Goal: Use online tool/utility: Utilize a website feature to perform a specific function

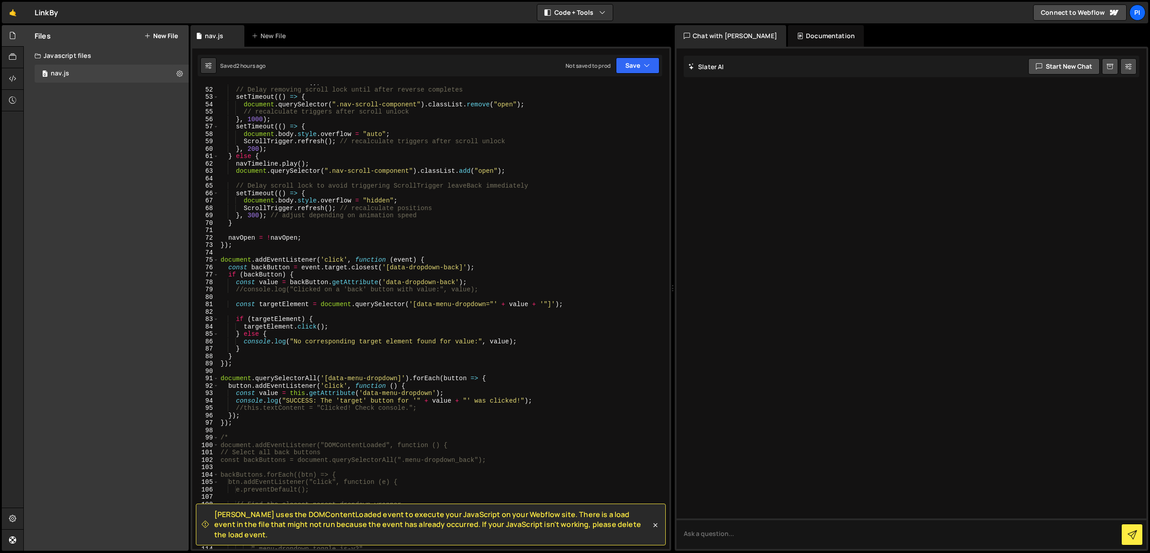
scroll to position [377, 0]
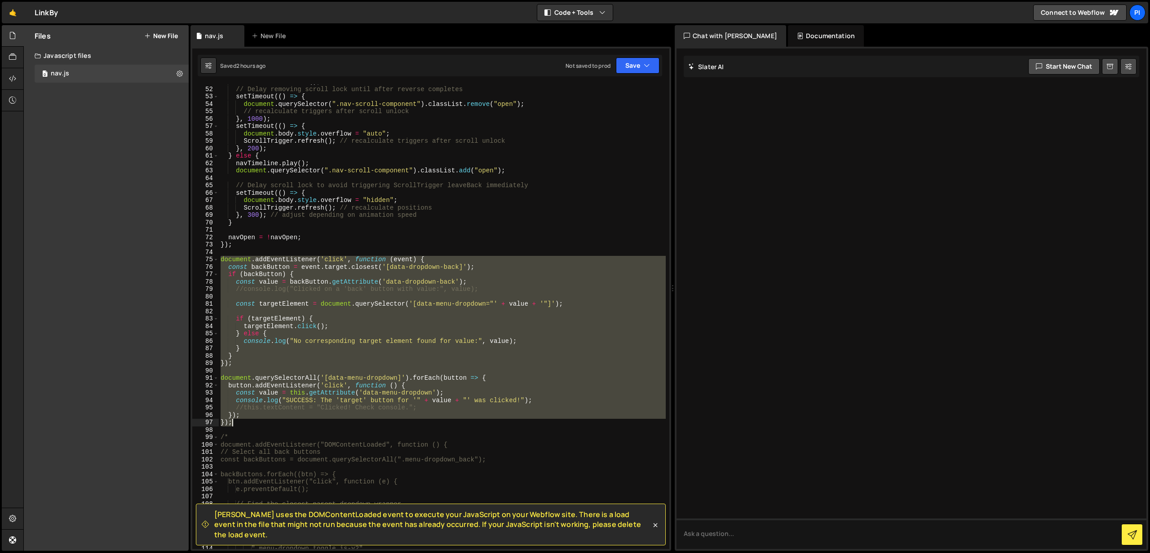
drag, startPoint x: 221, startPoint y: 261, endPoint x: 336, endPoint y: 410, distance: 189.2
click at [335, 419] on div "navTimeline . reverse ( ) ; // Delay removing scroll lock until after reverse c…" at bounding box center [442, 318] width 447 height 480
type textarea "}); });"
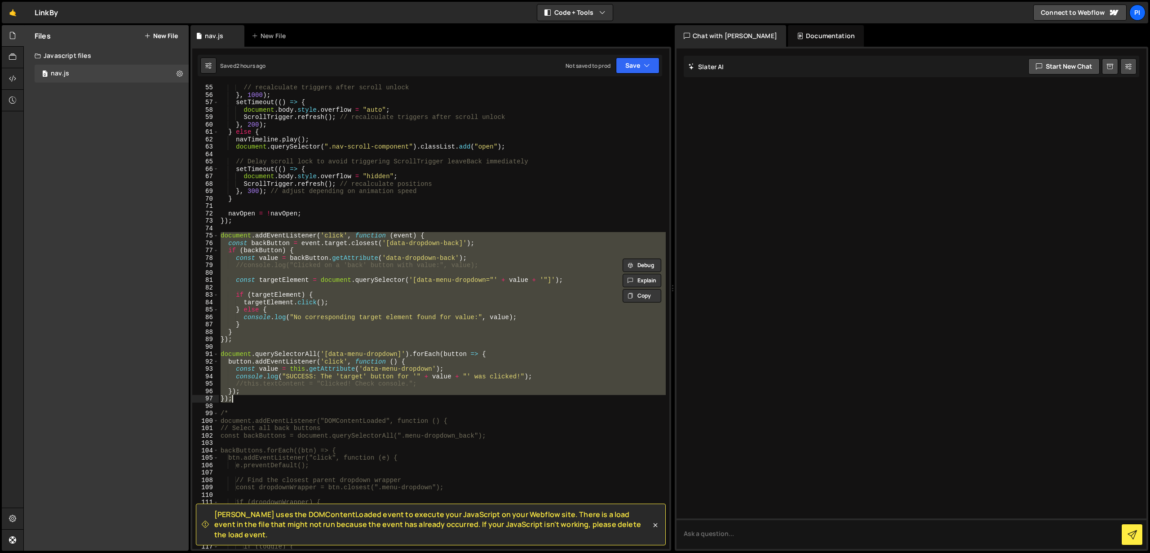
scroll to position [402, 0]
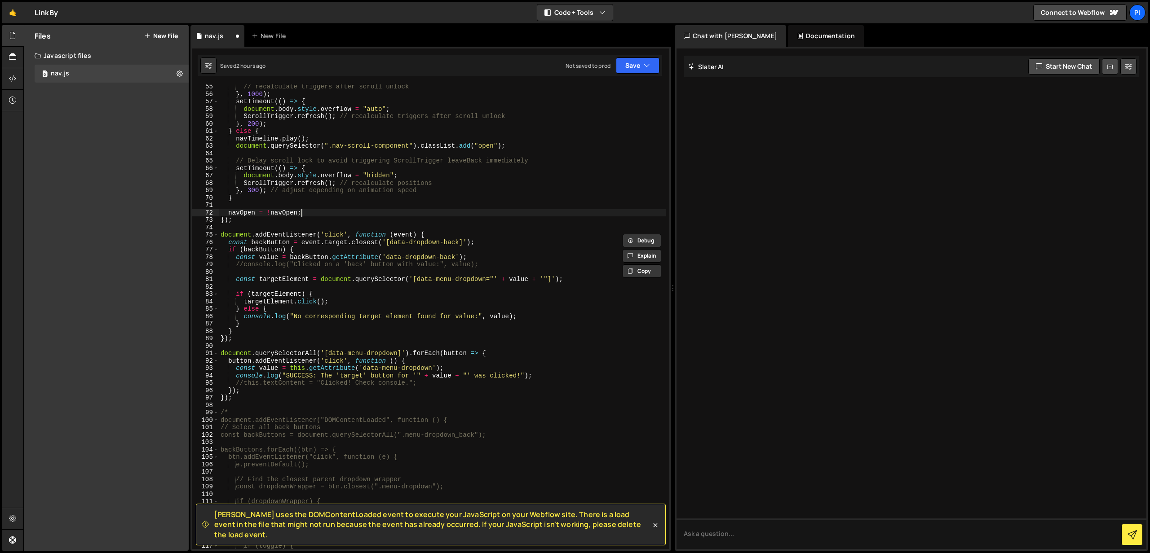
click at [411, 212] on div "// recalculate triggers after scroll unlock } , 1000 ) ; setTimeout (( ) => { d…" at bounding box center [442, 323] width 447 height 480
click at [641, 68] on button "Save" at bounding box center [638, 65] width 44 height 16
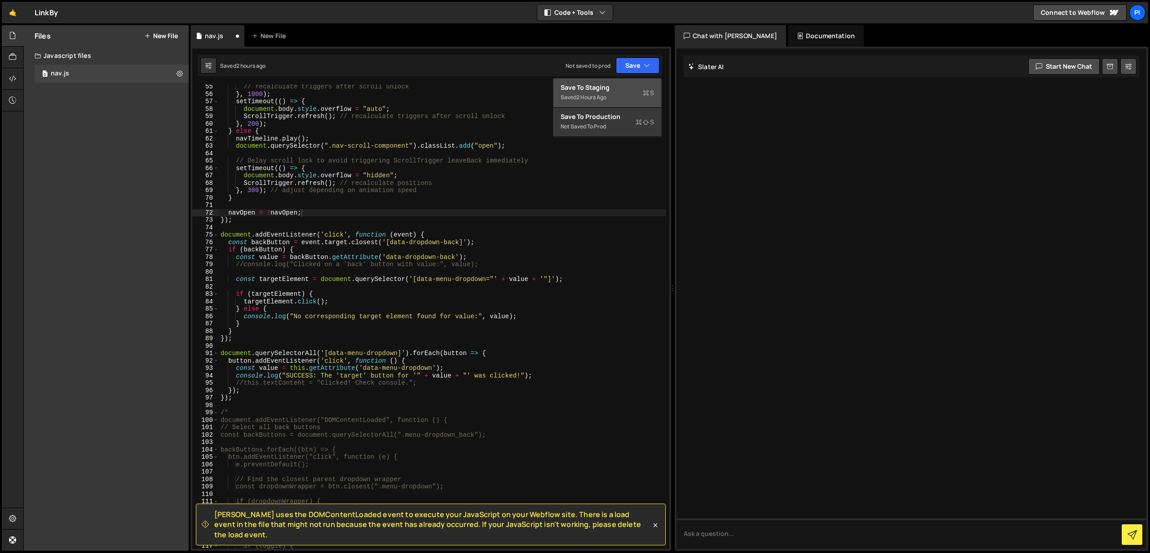
click at [602, 85] on div "Save to Staging S" at bounding box center [606, 87] width 93 height 9
click at [289, 318] on div "// recalculate triggers after scroll unlock } , 1000 ) ; setTimeout (( ) => { d…" at bounding box center [442, 323] width 447 height 480
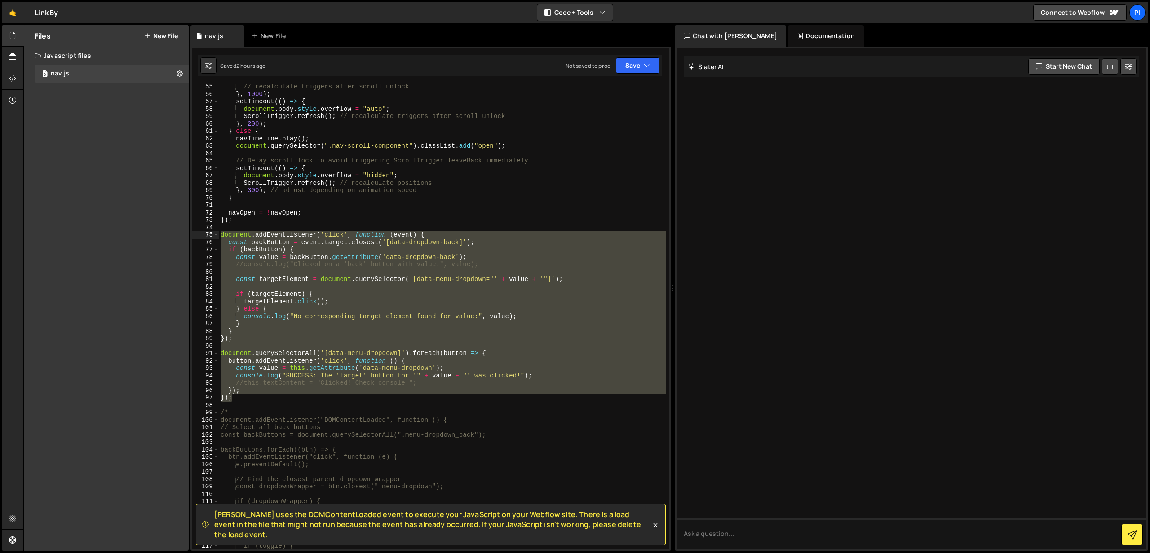
drag, startPoint x: 239, startPoint y: 397, endPoint x: 207, endPoint y: 232, distance: 168.0
click at [207, 232] on div "console.log("No corresponding target element found for value:", value); 55 56 5…" at bounding box center [430, 316] width 477 height 465
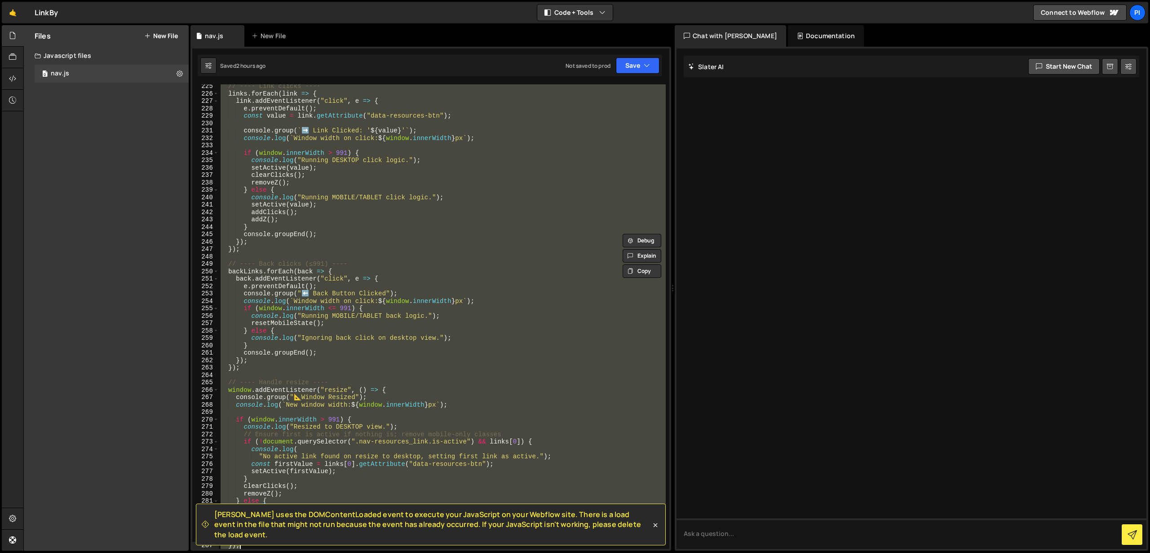
scroll to position [1677, 0]
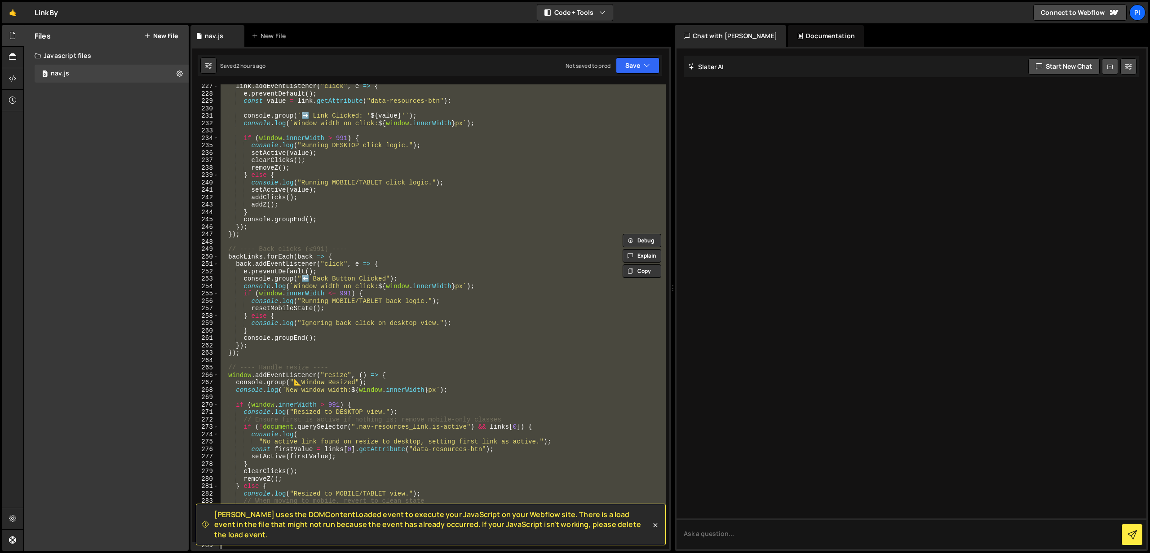
drag, startPoint x: 221, startPoint y: 188, endPoint x: 449, endPoint y: 538, distance: 418.0
click at [454, 49] on div "[PERSON_NAME] uses the DOMContentLoaded event to execute your JavaScript on you…" at bounding box center [430, 49] width 477 height 0
type textarea "}); });"
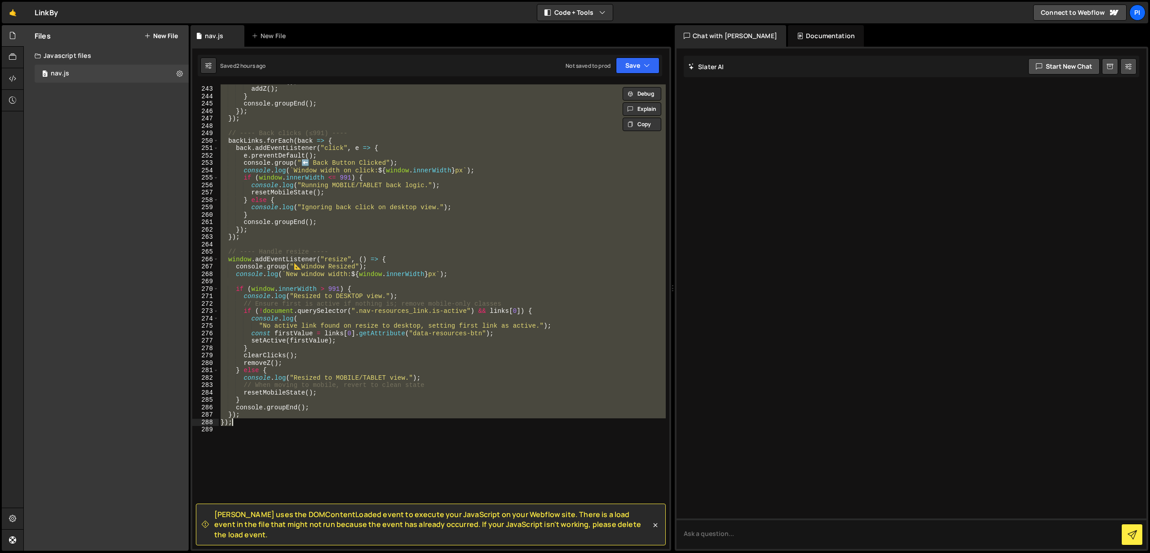
scroll to position [1792, 0]
click at [175, 73] on button at bounding box center [180, 74] width 16 height 16
click at [632, 67] on button "Save" at bounding box center [638, 65] width 44 height 16
click at [603, 83] on div "Save to Staging S" at bounding box center [606, 87] width 93 height 9
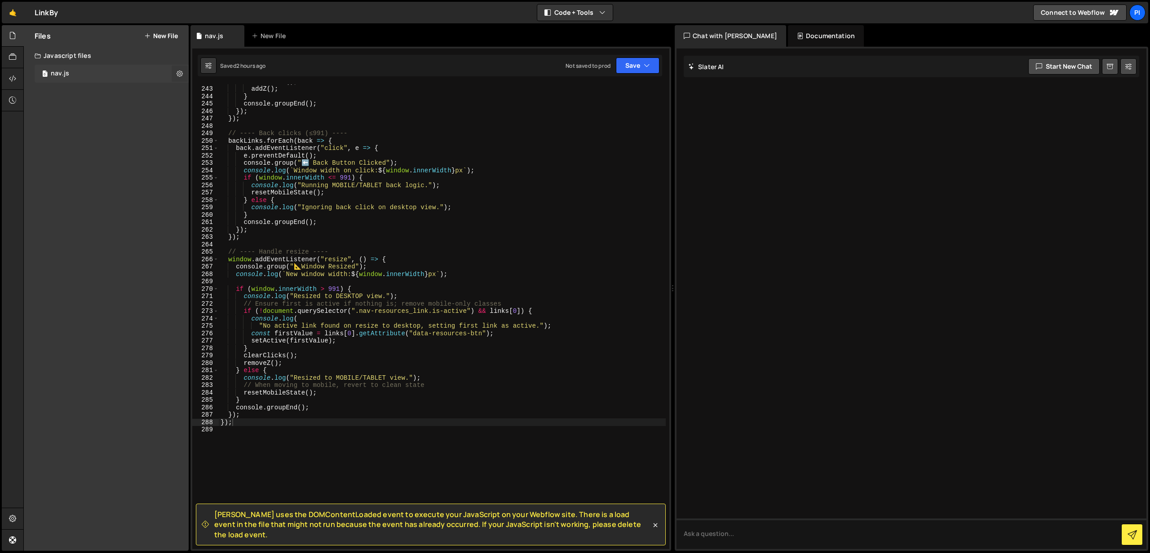
click at [181, 76] on icon at bounding box center [179, 73] width 6 height 9
click at [176, 75] on icon at bounding box center [179, 73] width 6 height 9
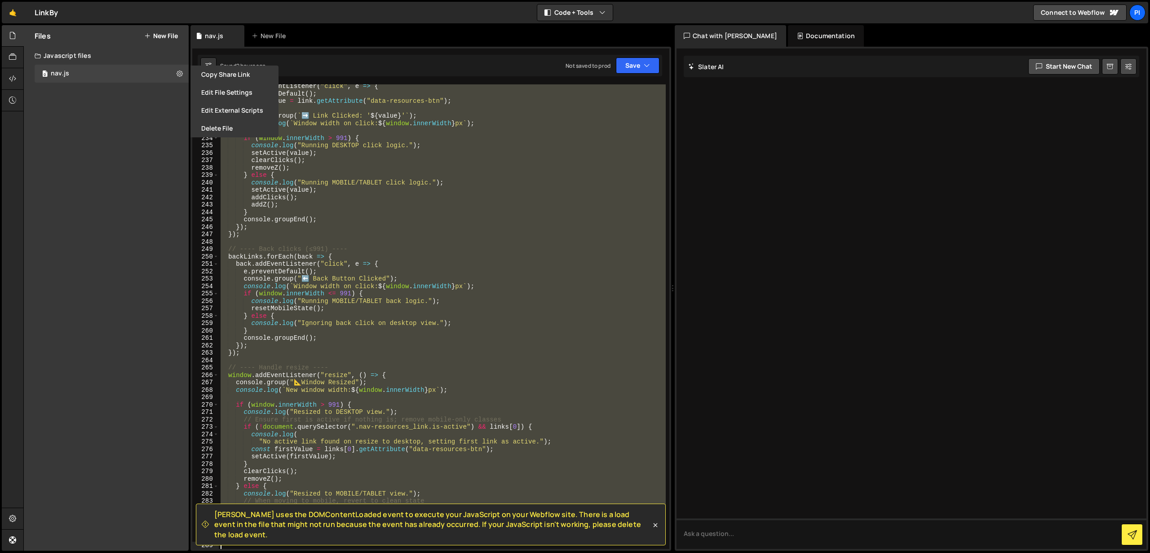
scroll to position [1677, 0]
drag, startPoint x: 221, startPoint y: 194, endPoint x: 420, endPoint y: 476, distance: 344.4
click at [507, 553] on html "Projects [GEOGRAPHIC_DATA] Blog Pi Projects Your Teams Invite team member Accou…" at bounding box center [575, 276] width 1150 height 553
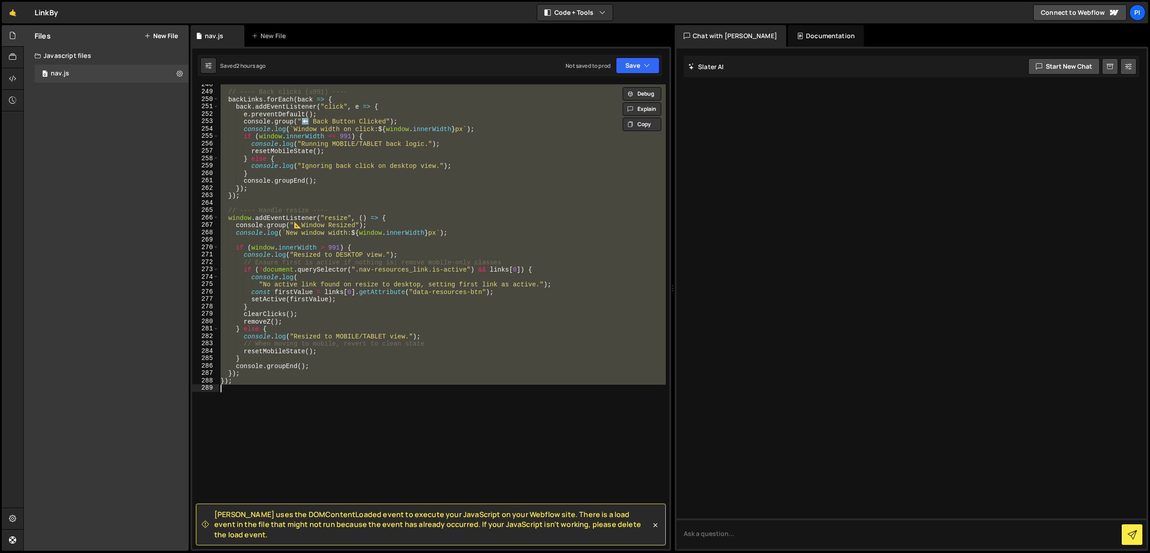
paste textarea
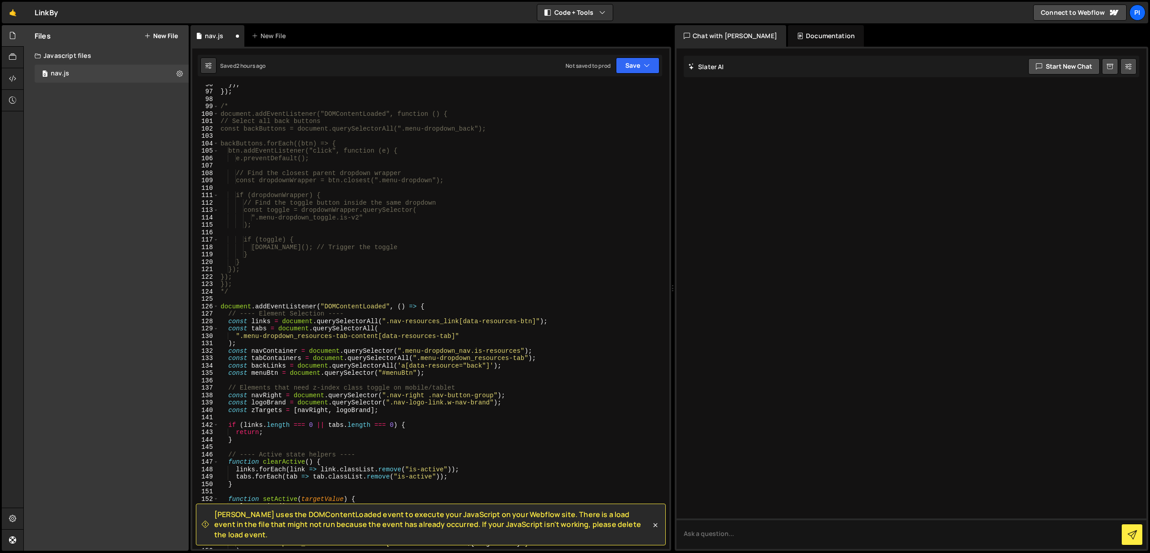
scroll to position [708, 0]
click at [268, 251] on div "}) ; }) ; /* document.addEventListener("DOMContentLoaded", function () { // Sel…" at bounding box center [442, 320] width 447 height 480
type textarea "}"
click at [259, 40] on div "New File" at bounding box center [270, 35] width 38 height 9
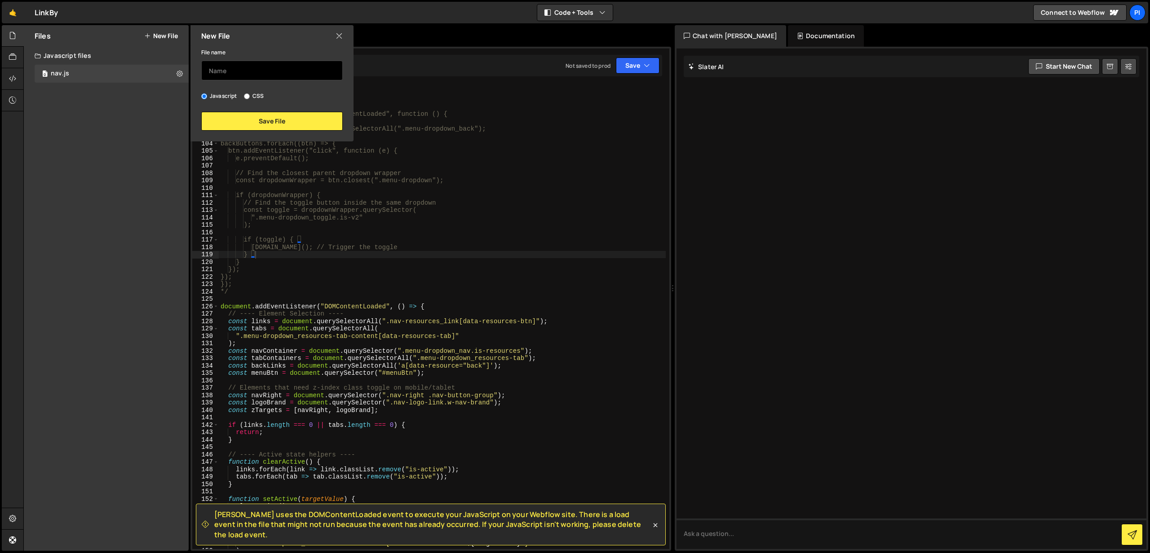
click at [235, 73] on input "text" at bounding box center [271, 71] width 141 height 20
type input "old-nav"
click at [256, 118] on button "Save File" at bounding box center [271, 121] width 141 height 19
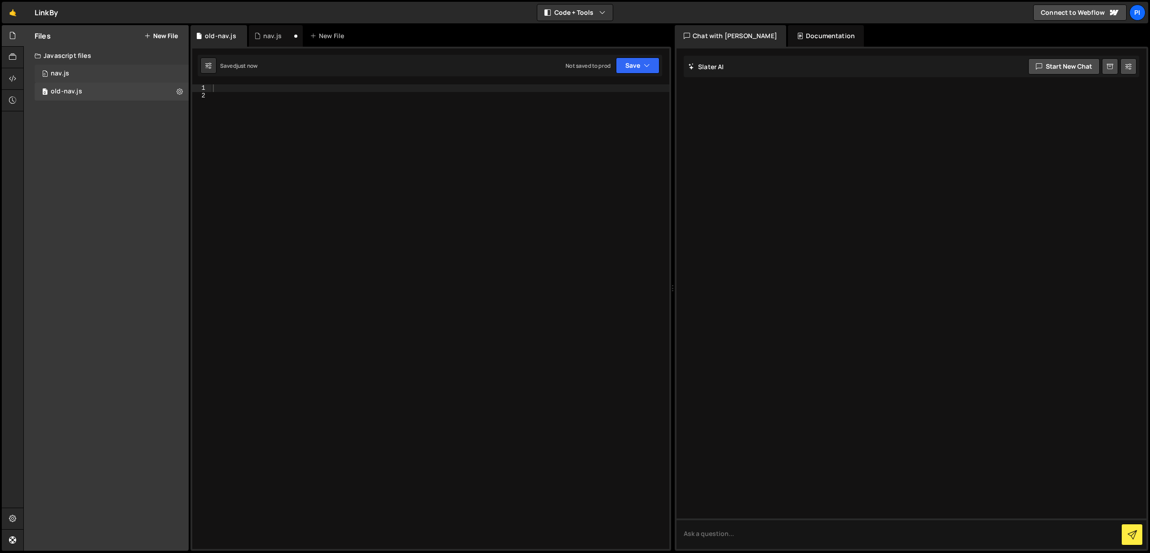
click at [136, 76] on div "0 nav.js 0" at bounding box center [112, 74] width 154 height 18
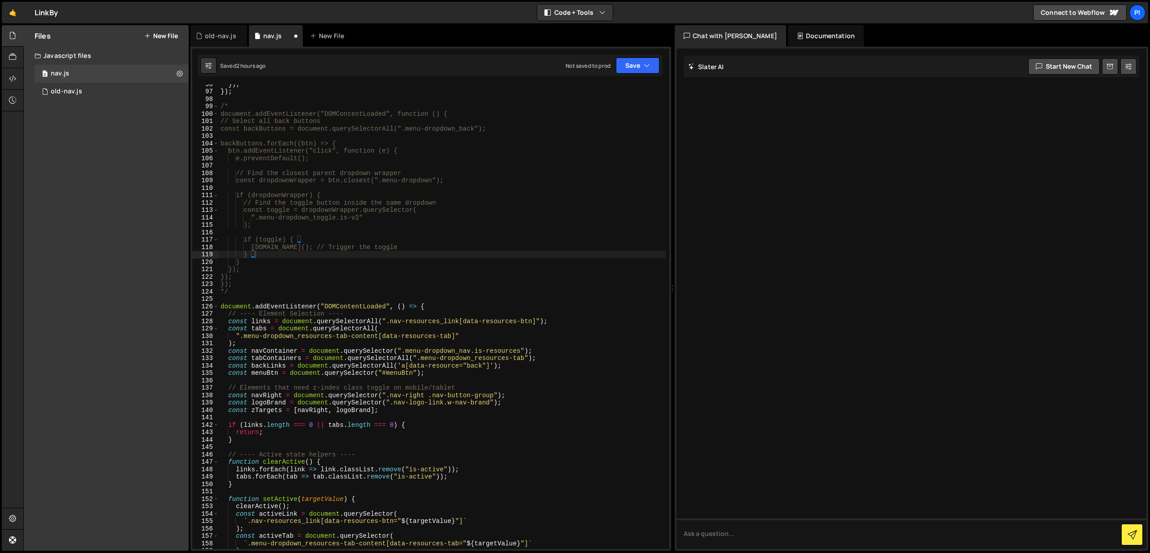
click at [284, 149] on div "}) ; }) ; /* document.addEventListener("DOMContentLoaded", function () { // Sel…" at bounding box center [442, 320] width 447 height 480
type textarea "}); });"
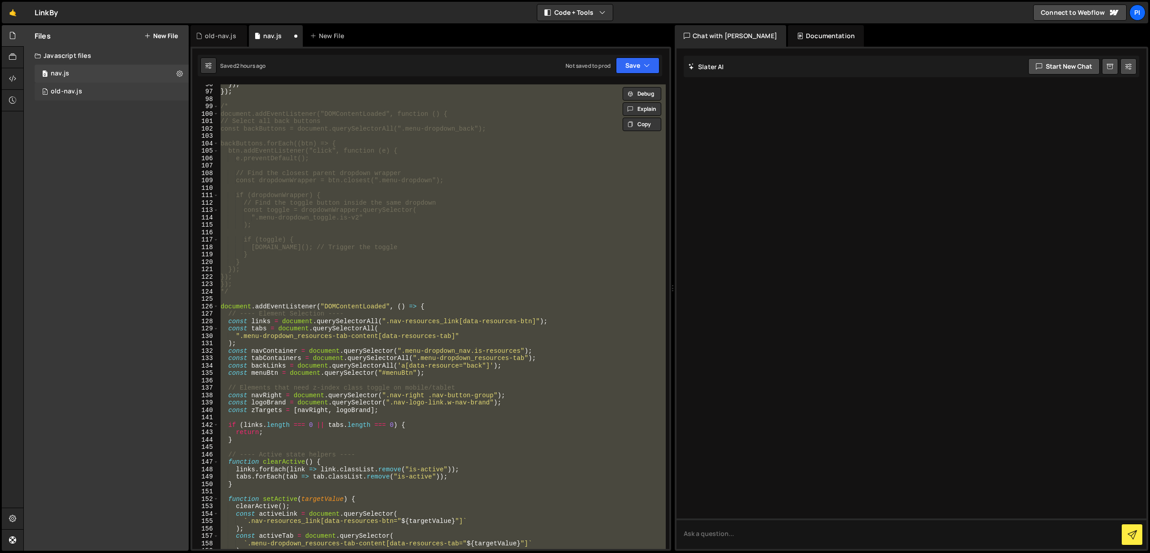
click at [106, 97] on div "0 old-nav.js 0" at bounding box center [112, 92] width 154 height 18
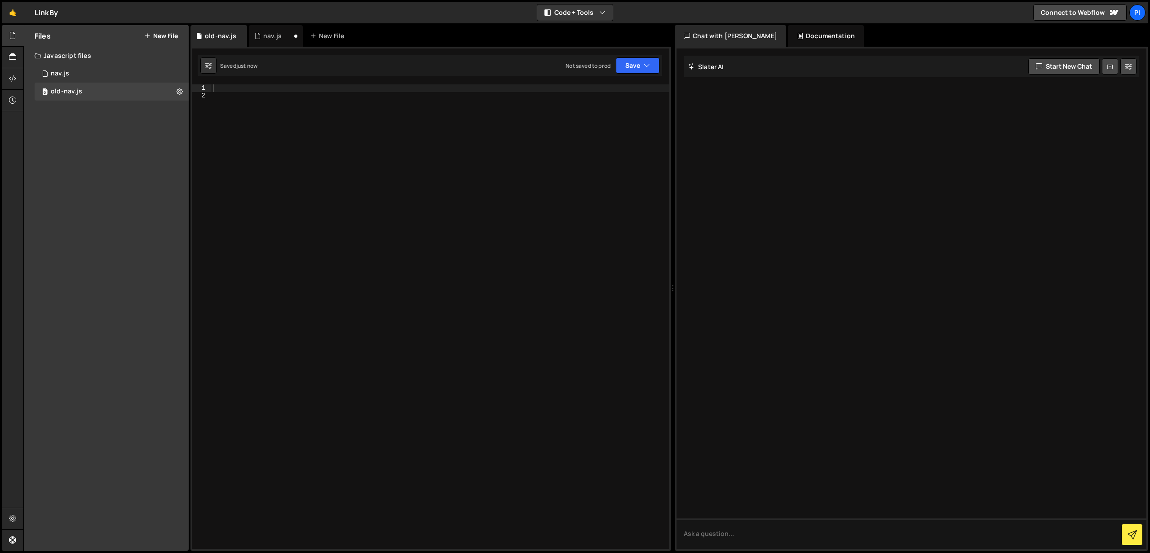
click at [321, 145] on div at bounding box center [440, 324] width 458 height 480
drag, startPoint x: 292, startPoint y: 94, endPoint x: 295, endPoint y: 90, distance: 4.9
click at [295, 90] on div at bounding box center [440, 324] width 458 height 480
paste textarea "});"
type textarea "});"
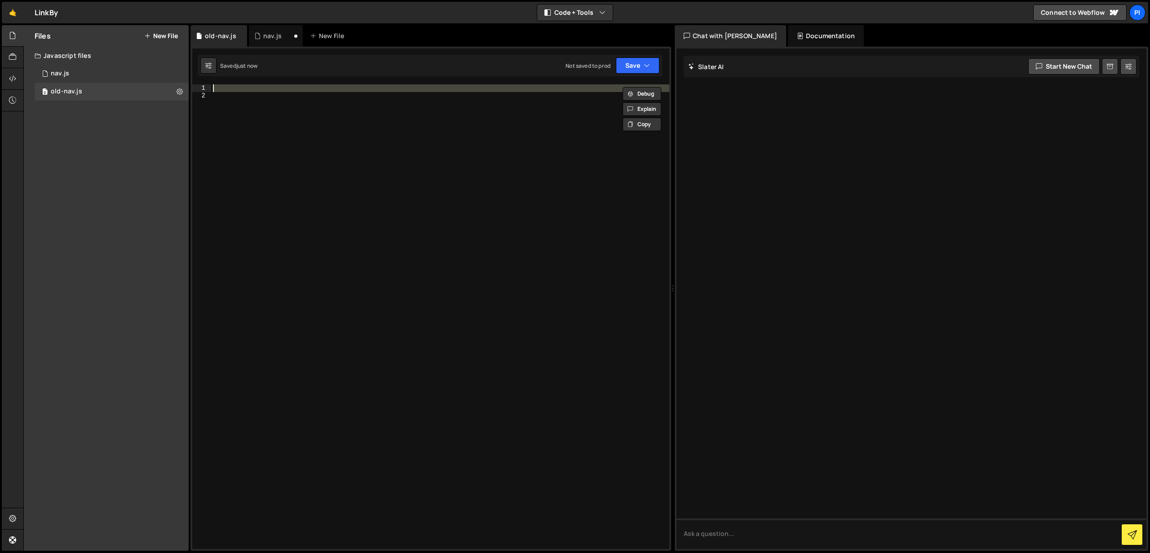
scroll to position [1432, 0]
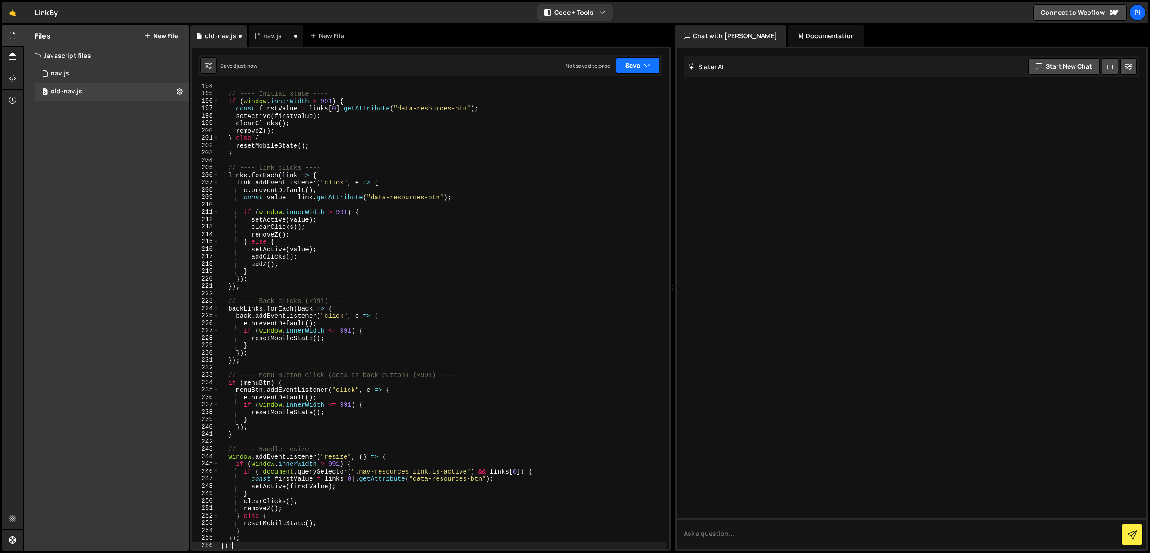
click at [627, 70] on button "Save" at bounding box center [638, 65] width 44 height 16
click at [586, 89] on div "Save to Staging S" at bounding box center [606, 87] width 93 height 9
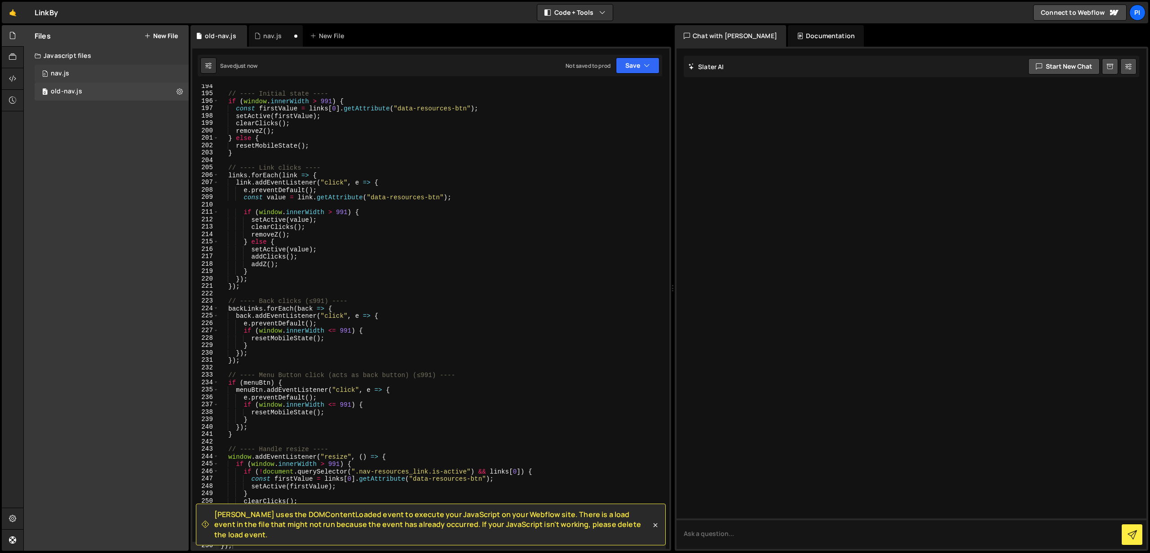
click at [139, 71] on div "0 nav.js 0" at bounding box center [112, 74] width 154 height 18
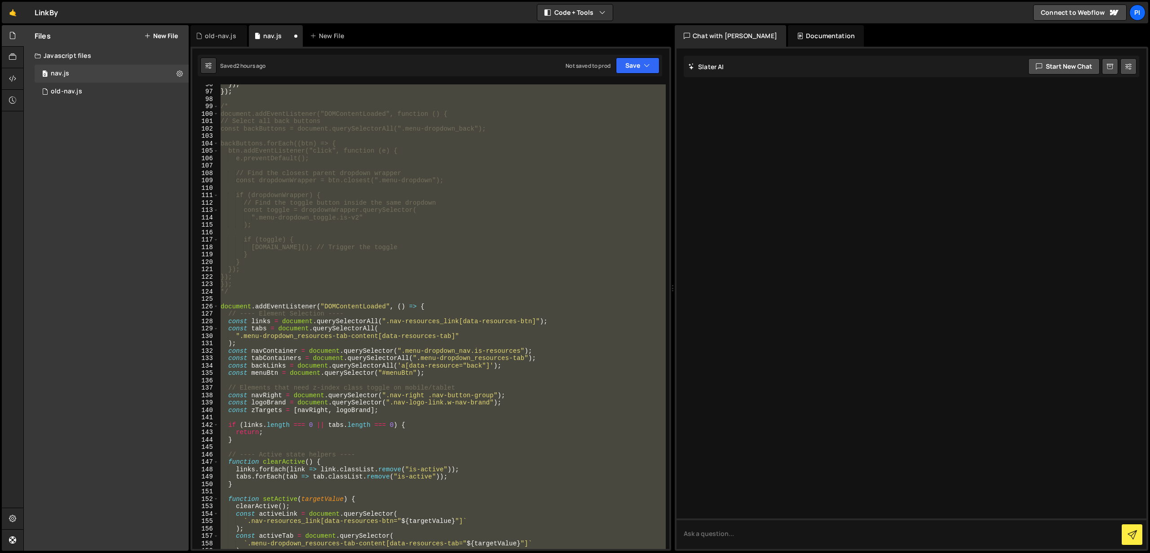
click at [454, 225] on div "}) ; }) ; /* document.addEventListener("DOMContentLoaded", function () { // Sel…" at bounding box center [442, 316] width 447 height 465
paste textarea
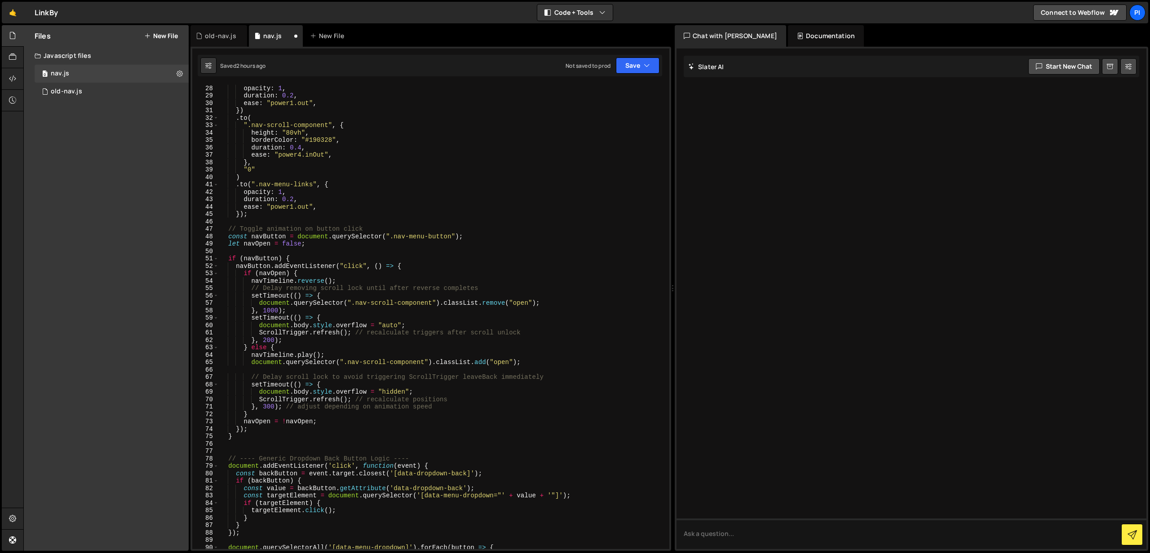
scroll to position [0, 0]
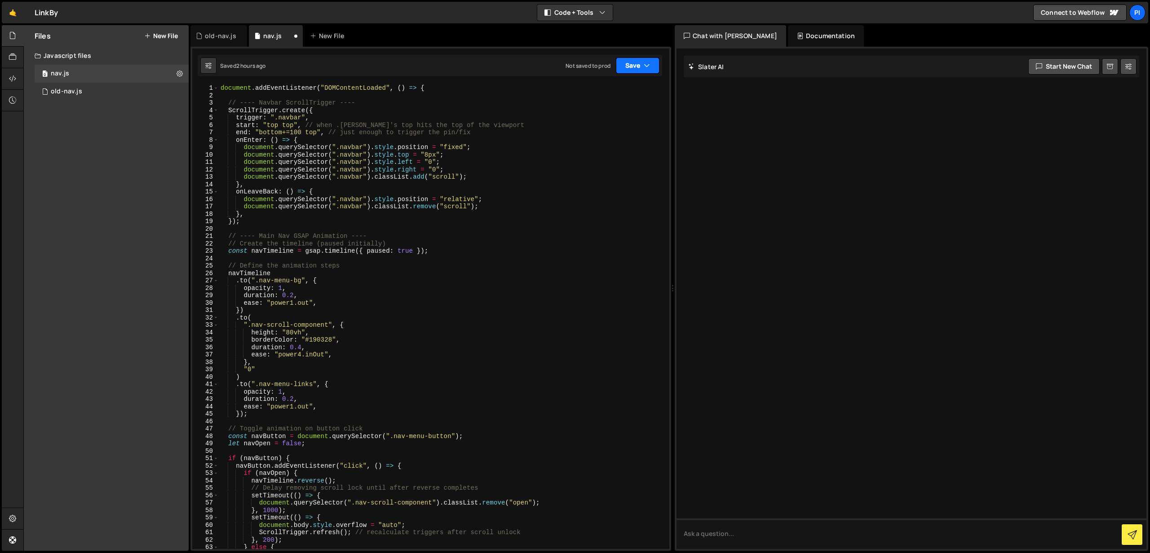
click at [623, 69] on button "Save" at bounding box center [638, 65] width 44 height 16
click at [603, 88] on div "Save to Staging S" at bounding box center [606, 87] width 93 height 9
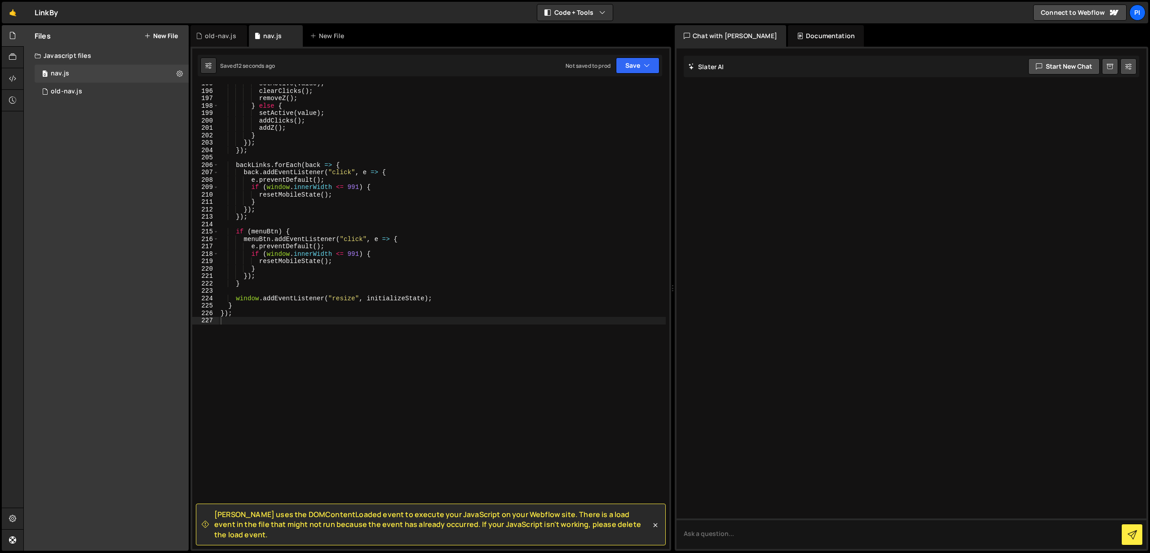
drag, startPoint x: 211, startPoint y: 522, endPoint x: 633, endPoint y: 535, distance: 422.4
click at [633, 535] on div "[PERSON_NAME] uses the DOMContentLoaded event to execute your JavaScript on you…" at bounding box center [426, 525] width 449 height 30
copy span "[PERSON_NAME] uses the DOMContentLoaded event to execute your JavaScript on you…"
click at [350, 217] on div "setActive ( value ) ; clearClicks ( ) ; removeZ ( ) ; } else { setActive ( valu…" at bounding box center [442, 320] width 447 height 480
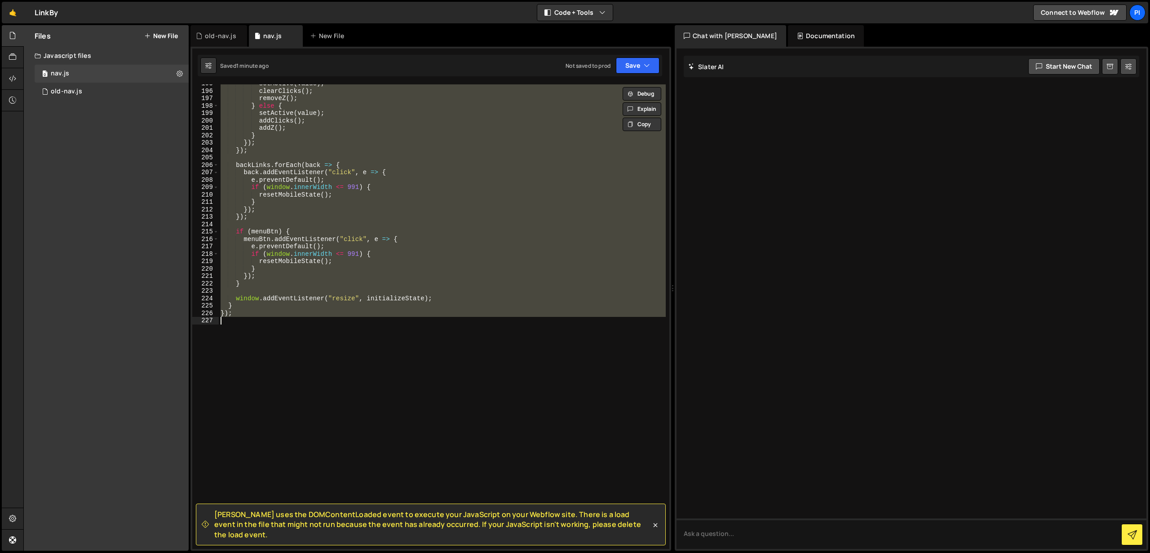
paste textarea
type textarea "}"
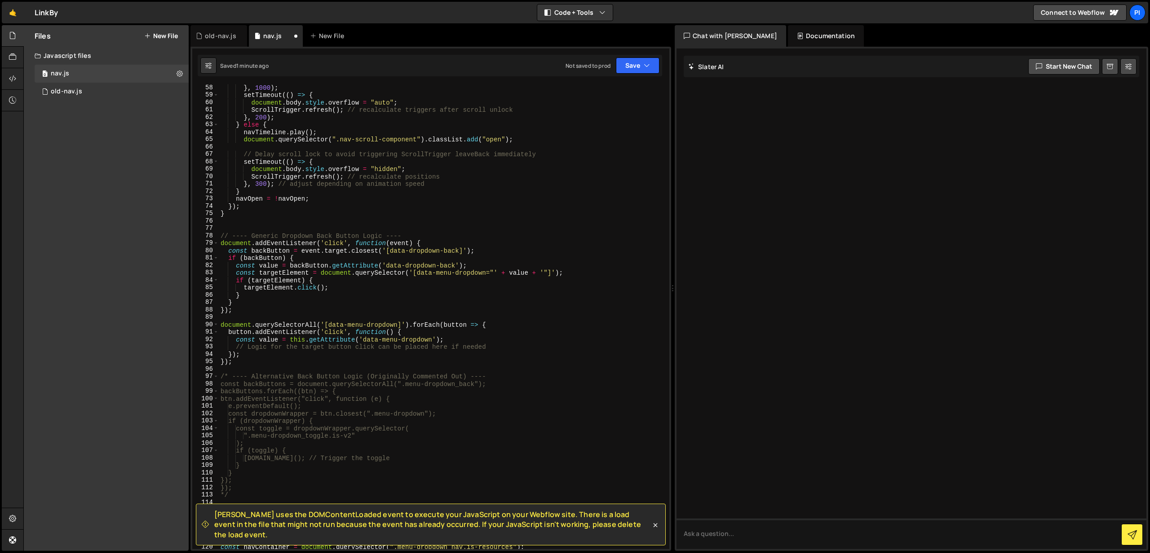
scroll to position [0, 0]
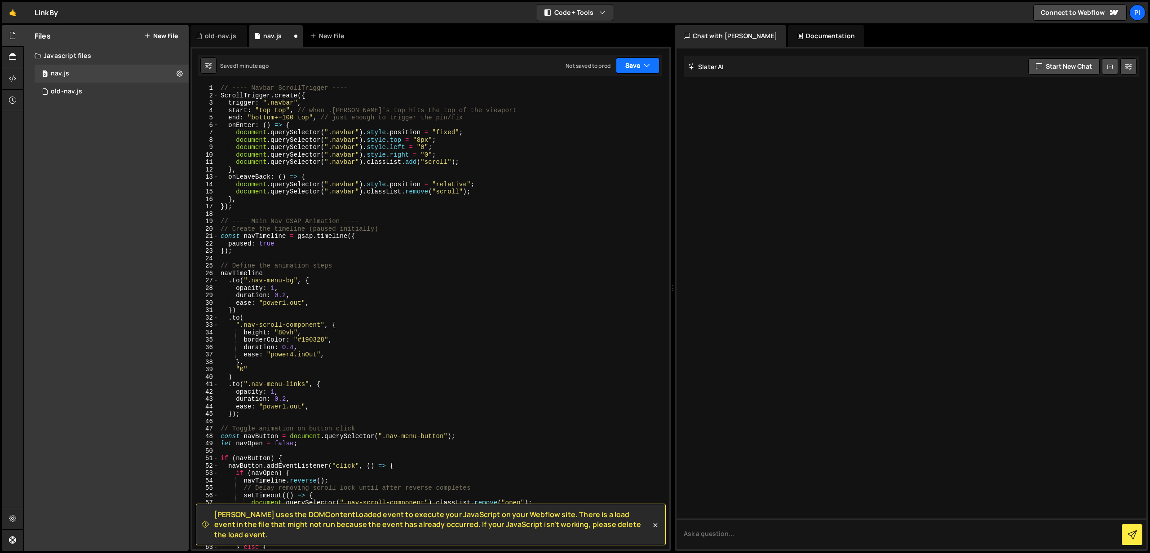
click at [627, 67] on button "Save" at bounding box center [638, 65] width 44 height 16
click at [583, 88] on div "Save to Staging S" at bounding box center [606, 87] width 93 height 9
